Goal: Check status: Check status

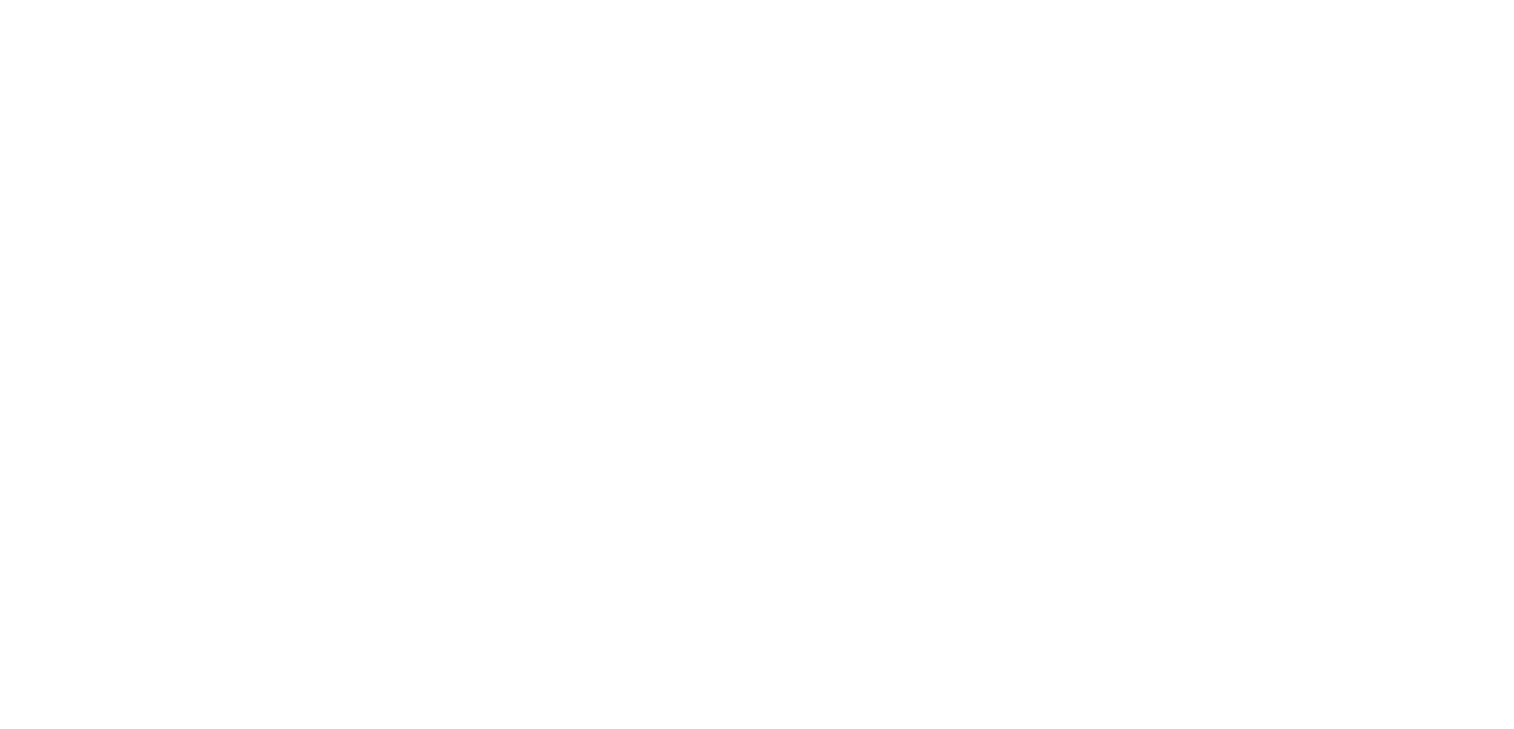
click at [350, 205] on div at bounding box center [757, 364] width 1514 height 729
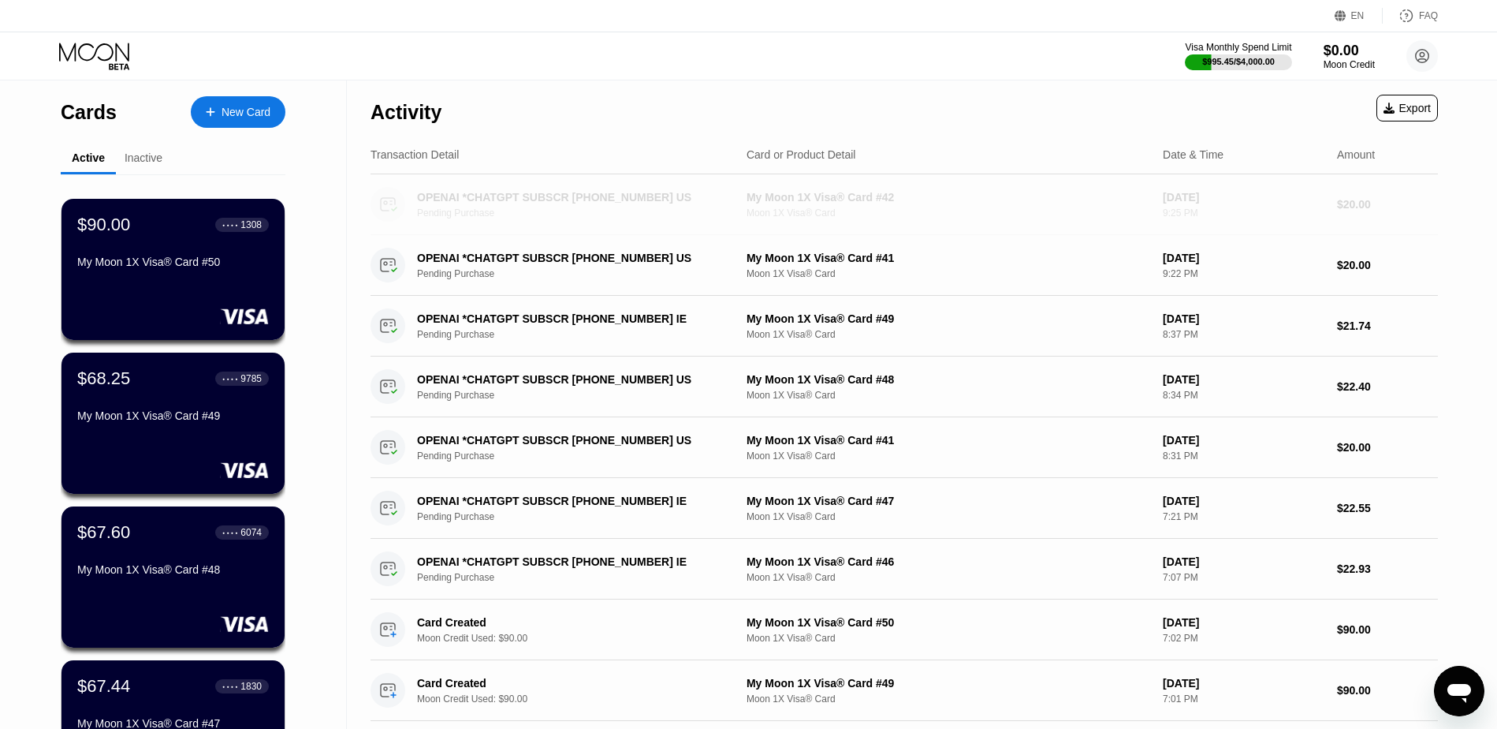
click at [910, 203] on div "My Moon 1X Visa® Card #42" at bounding box center [949, 197] width 404 height 13
click at [878, 203] on div "My Moon 1X Visa® Card #42" at bounding box center [949, 197] width 404 height 13
click at [569, 199] on div "OPENAI *CHATGPT SUBSCR [PHONE_NUMBER] US" at bounding box center [569, 197] width 304 height 13
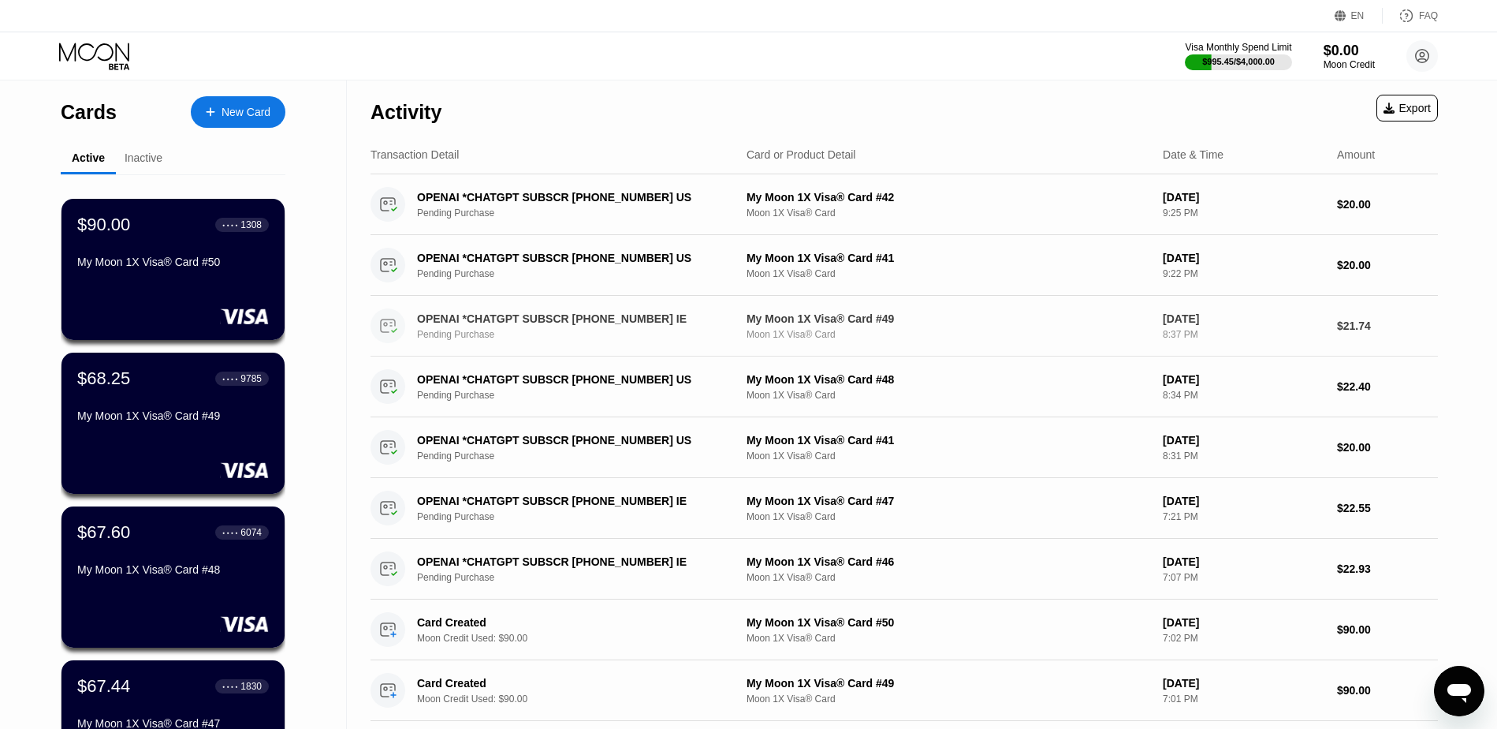
click at [615, 108] on div "Activity Export" at bounding box center [905, 107] width 1068 height 55
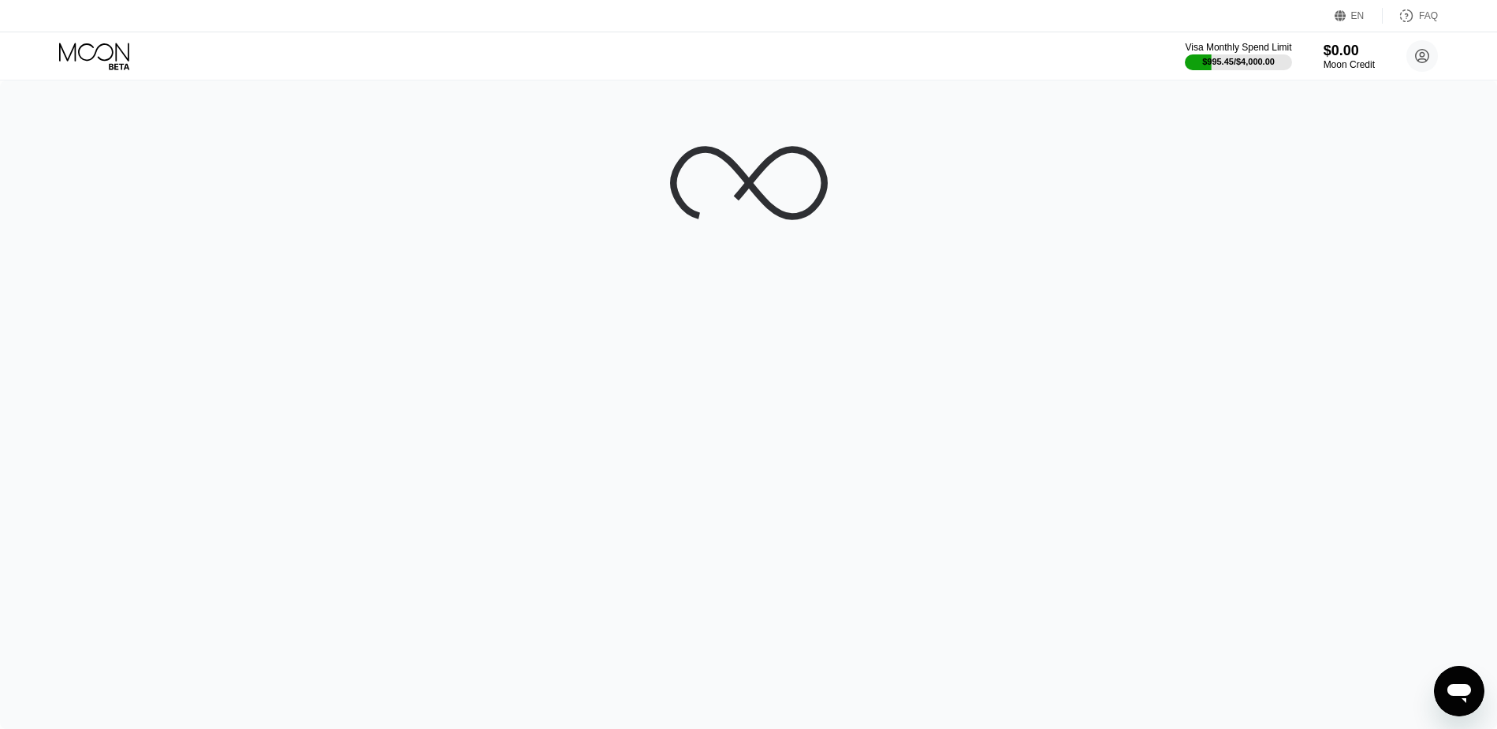
click at [411, 390] on div at bounding box center [748, 404] width 1497 height 648
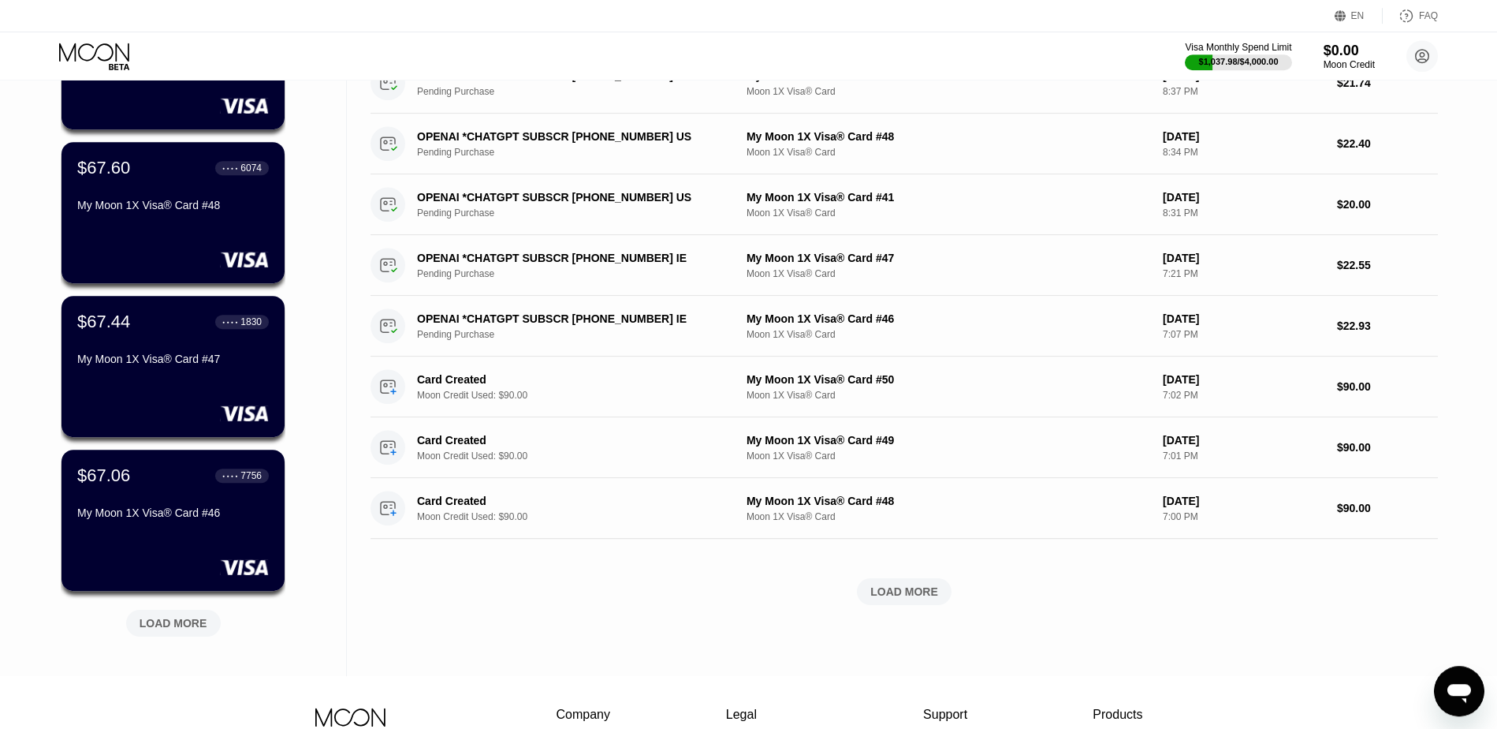
scroll to position [402, 0]
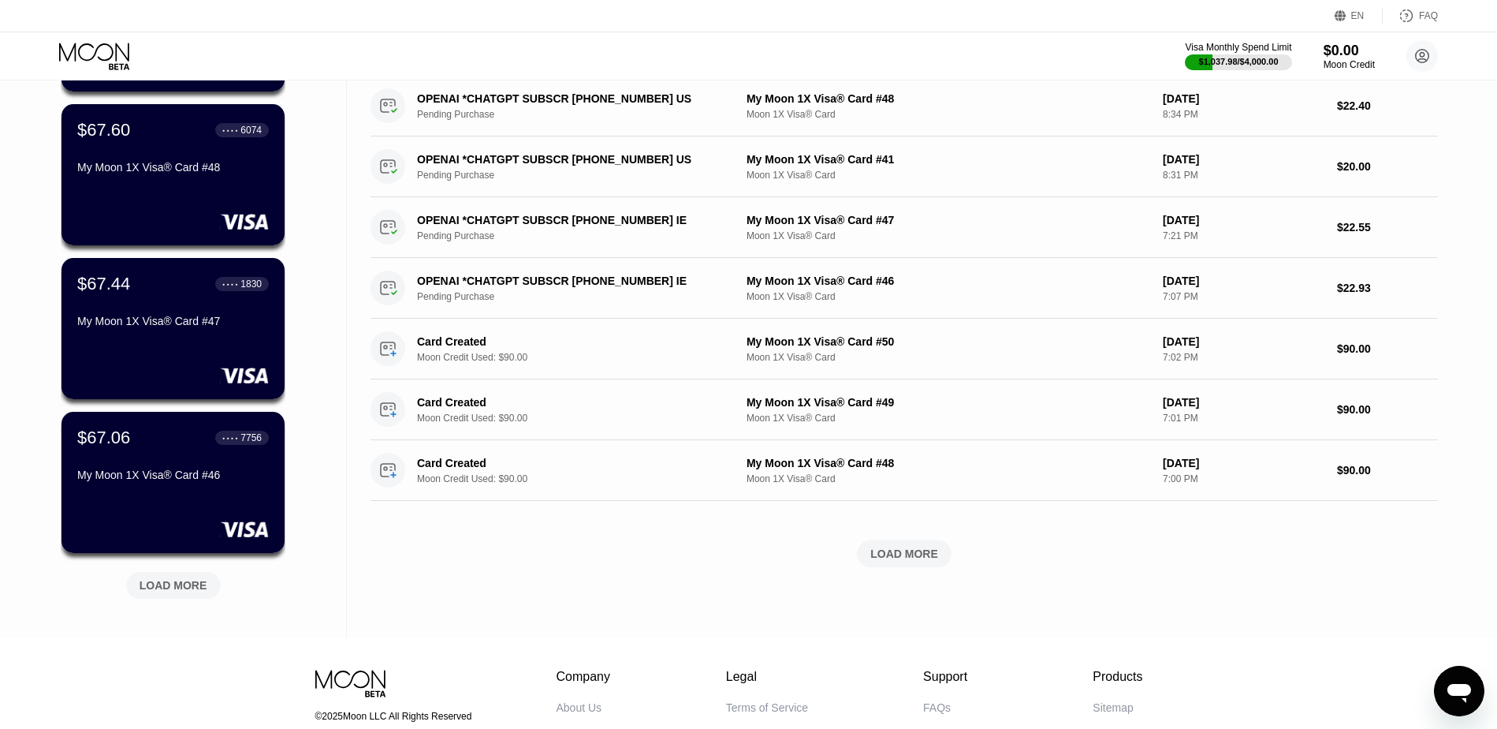
click at [156, 582] on div "LOAD MORE" at bounding box center [174, 585] width 68 height 14
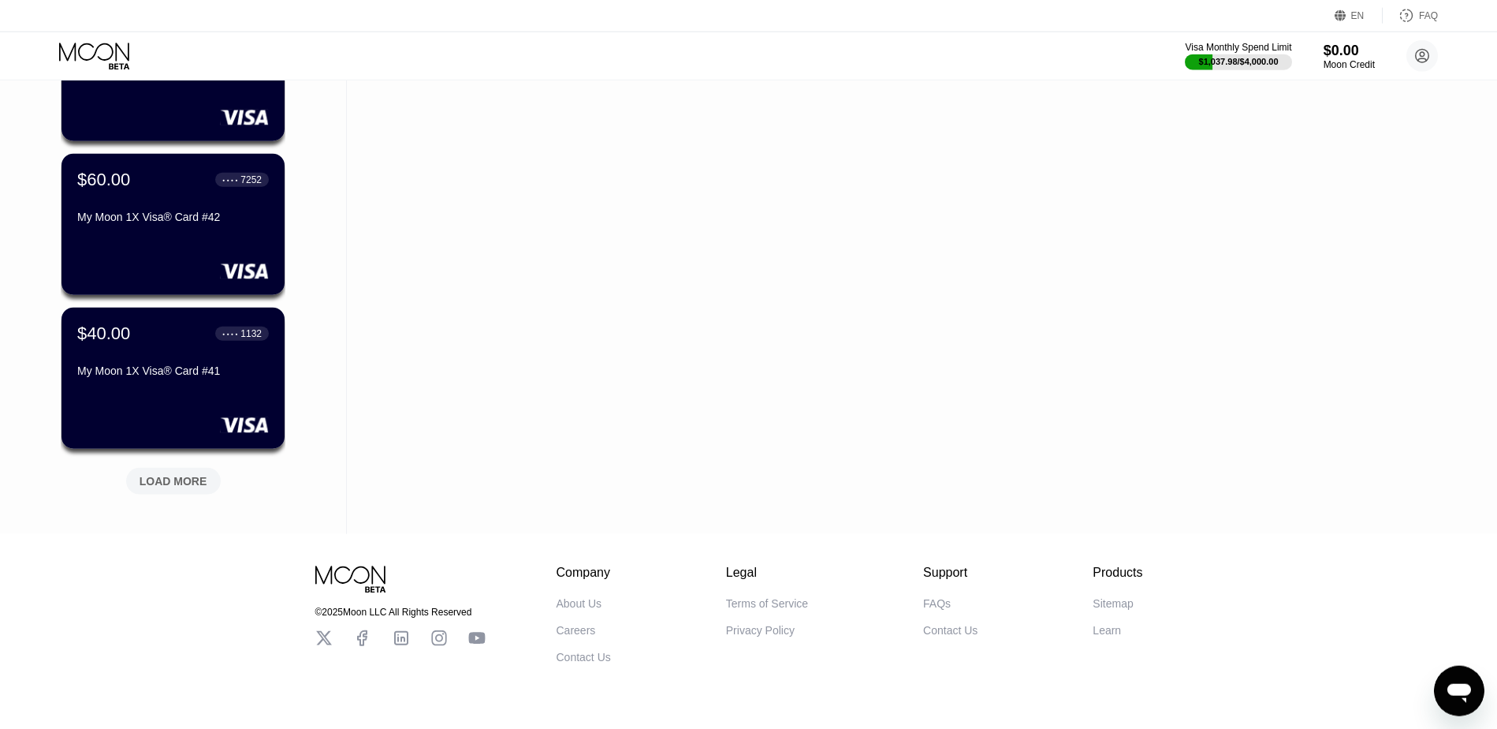
scroll to position [1287, 0]
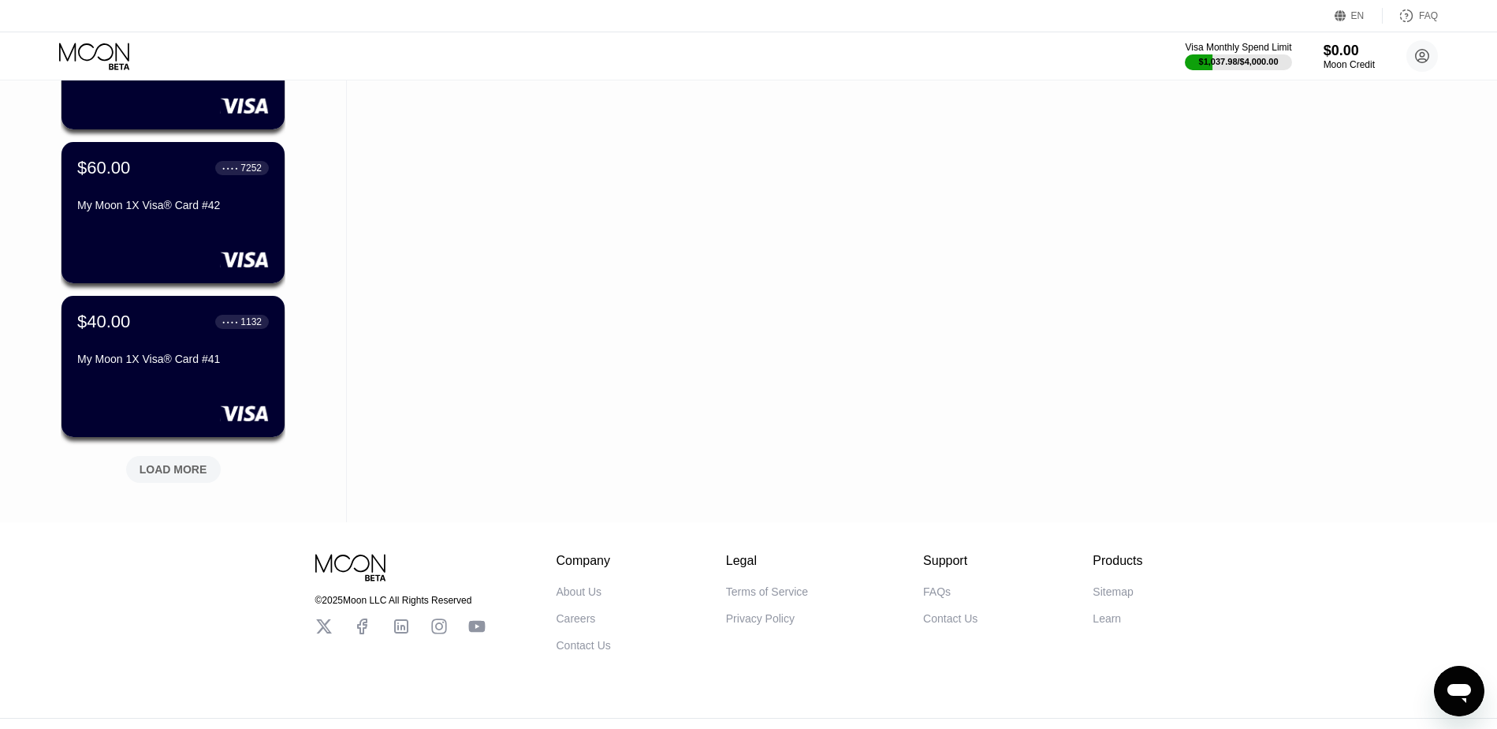
click at [177, 465] on div "LOAD MORE" at bounding box center [174, 469] width 68 height 14
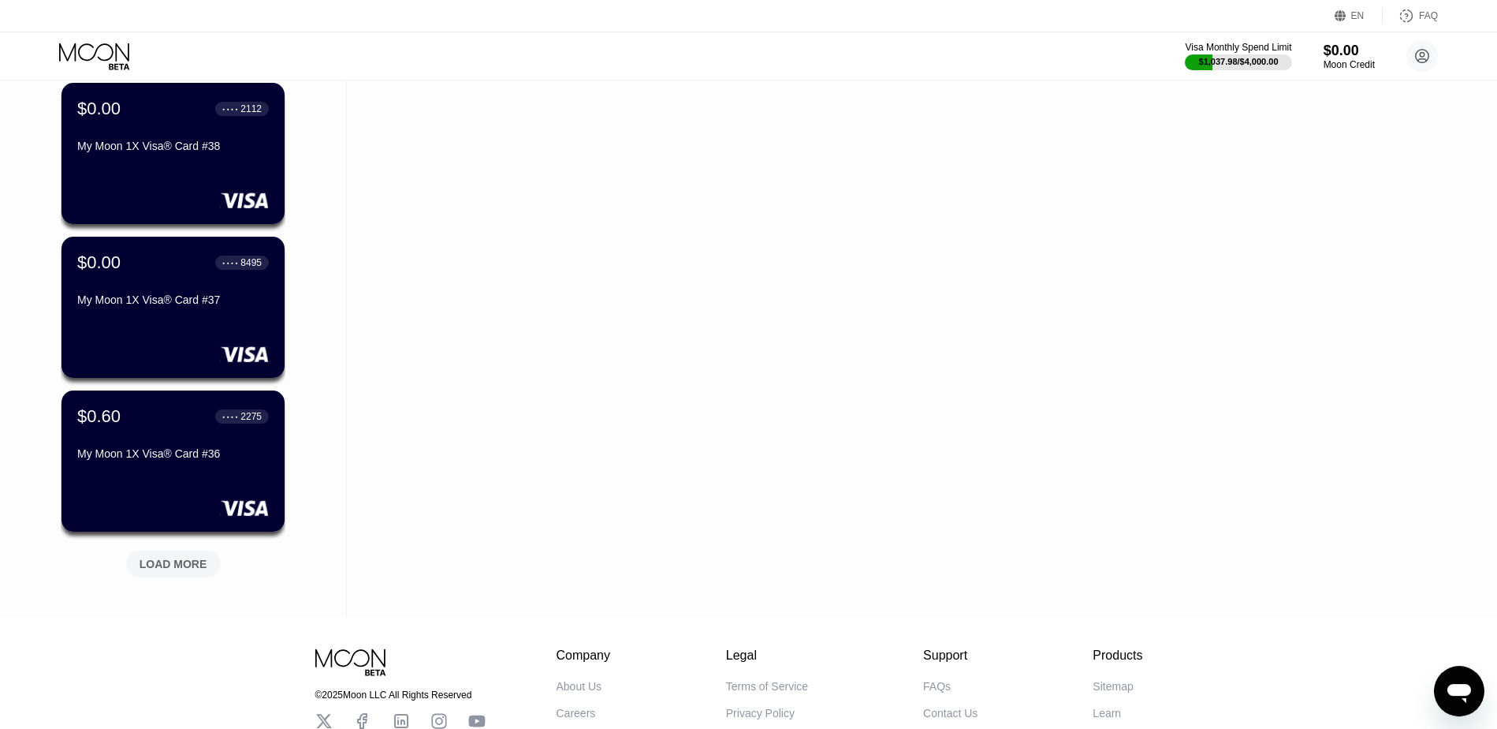
scroll to position [2011, 0]
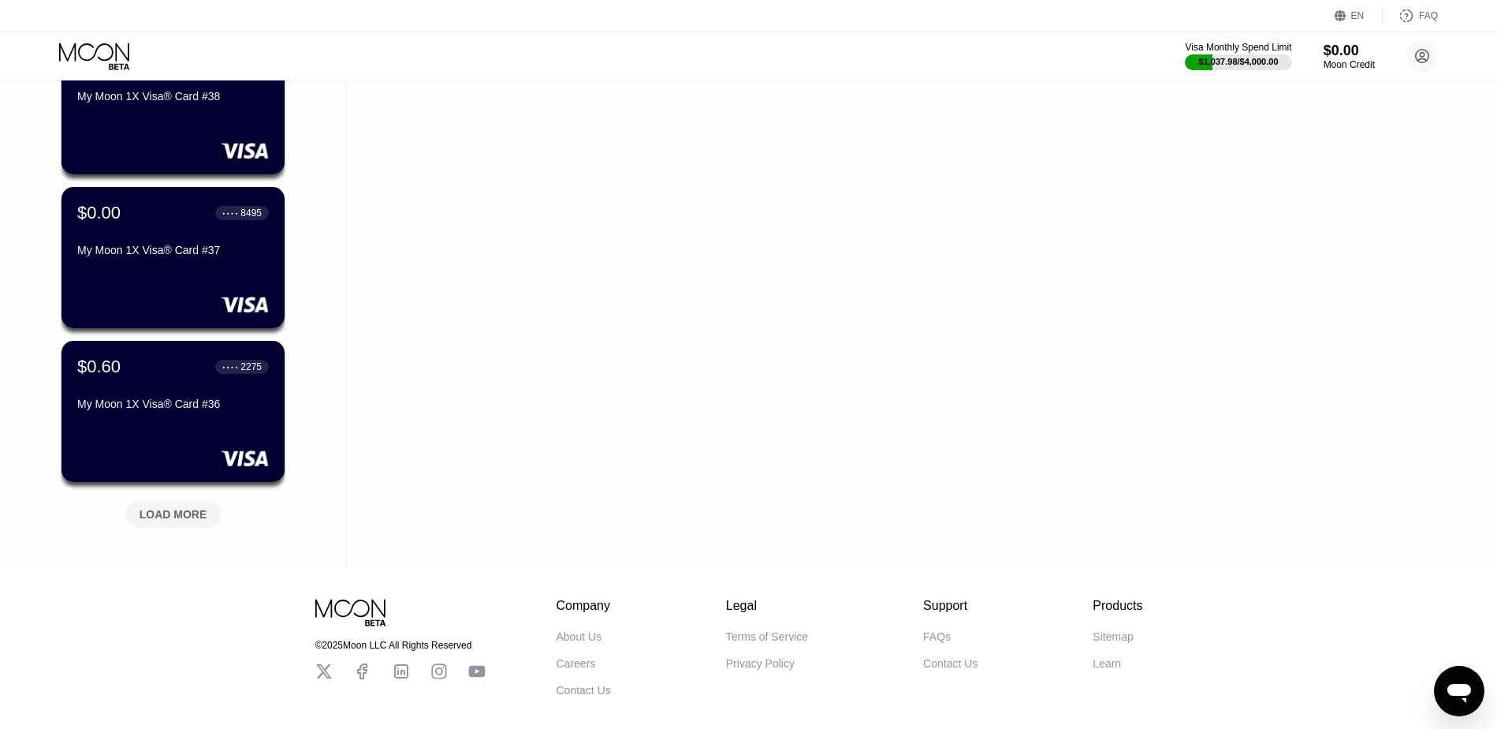
click at [196, 520] on div "LOAD MORE" at bounding box center [174, 514] width 68 height 14
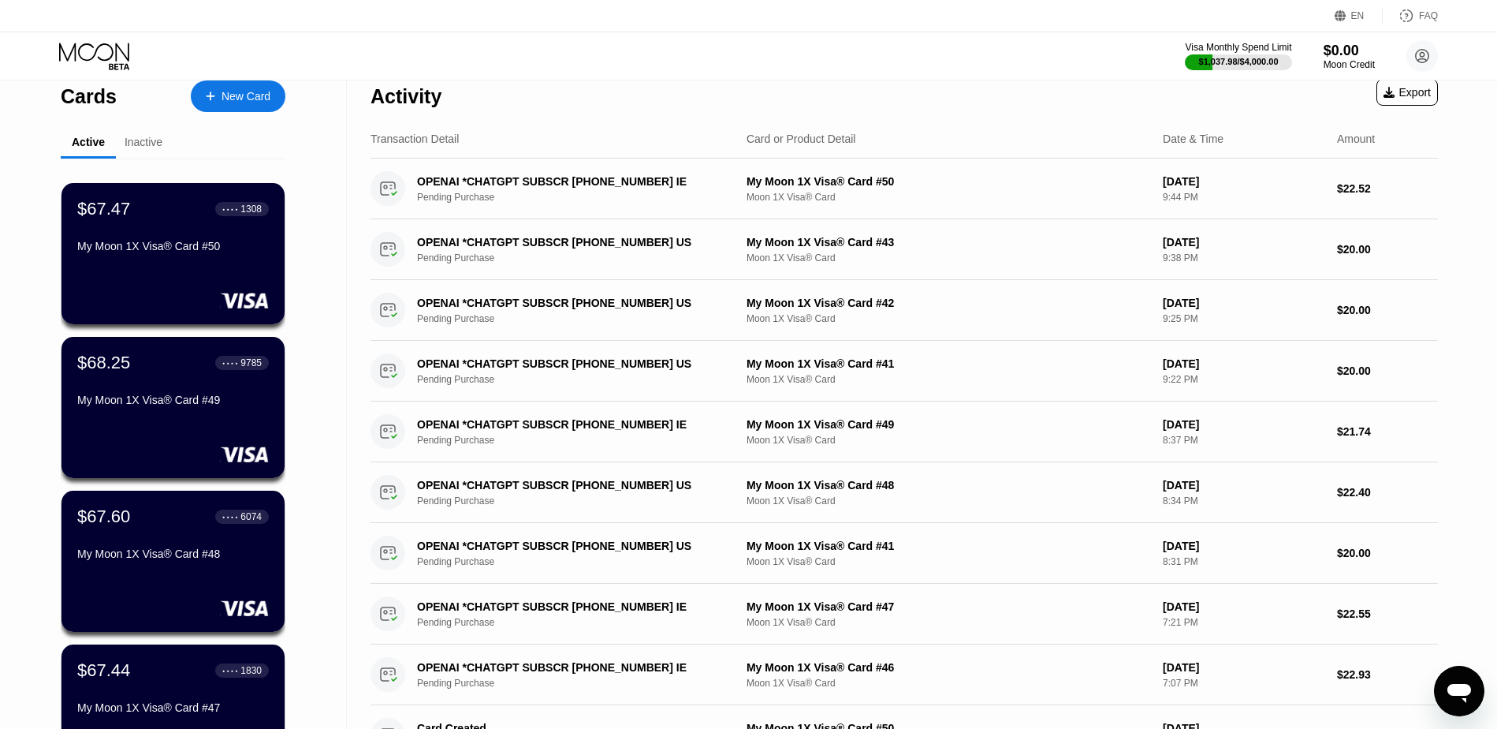
scroll to position [0, 0]
